Goal: Check status: Check status

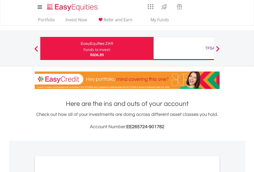
click at [83, 48] on div "Funds to invest:" at bounding box center [96, 49] width 27 height 5
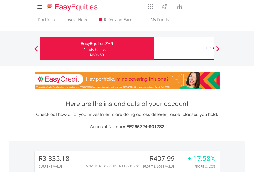
scroll to position [49, 81]
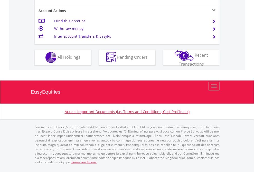
scroll to position [482, 0]
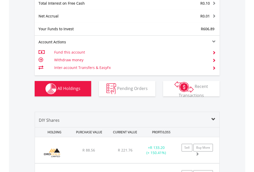
scroll to position [591, 0]
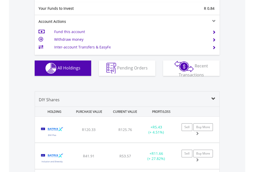
scroll to position [571, 0]
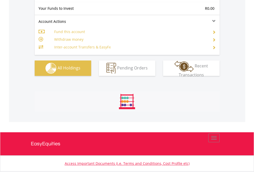
scroll to position [571, 0]
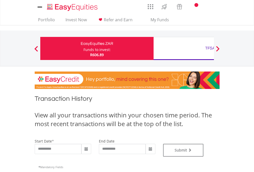
type input "**********"
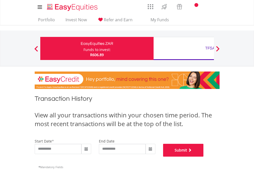
click at [203, 157] on button "Submit" at bounding box center [183, 150] width 41 height 13
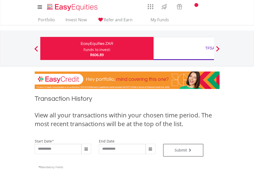
click at [183, 48] on div "TFSA" at bounding box center [209, 48] width 107 height 7
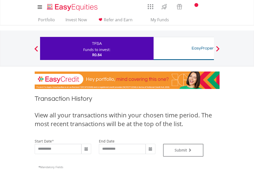
scroll to position [208, 0]
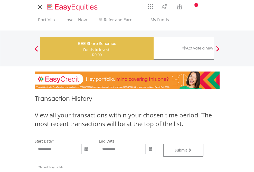
type input "**********"
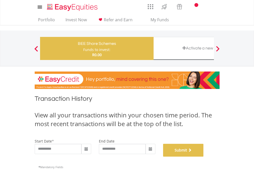
click at [203, 157] on button "Submit" at bounding box center [183, 150] width 41 height 13
